Goal: Task Accomplishment & Management: Manage account settings

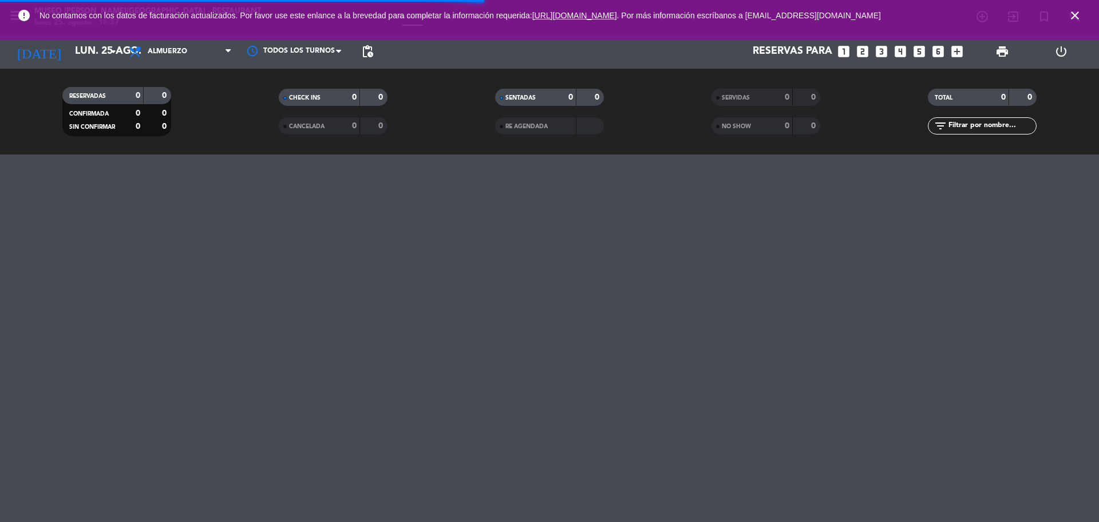
click at [884, 57] on icon "looks_3" at bounding box center [881, 51] width 15 height 15
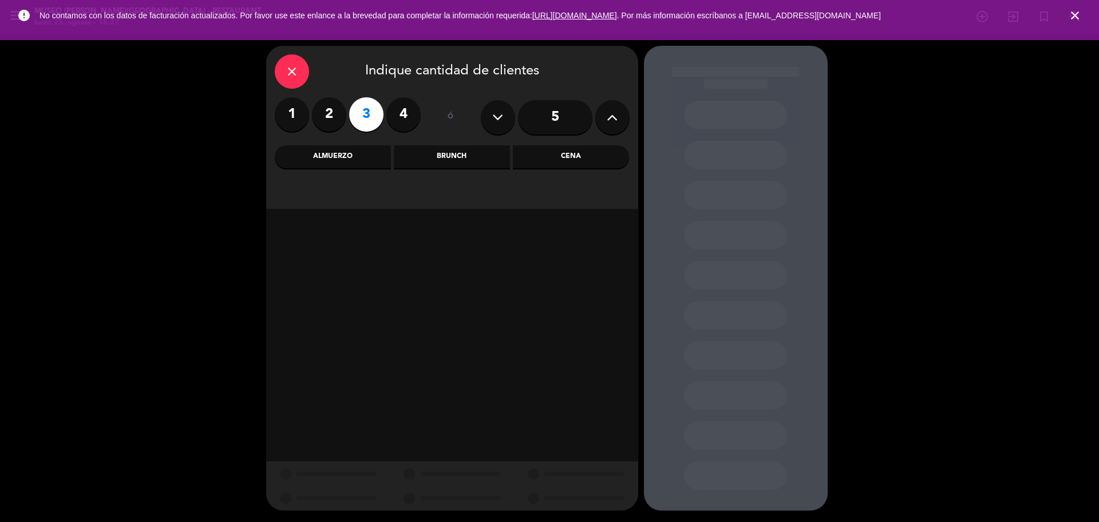
click at [580, 153] on div "Cena" at bounding box center [571, 156] width 116 height 23
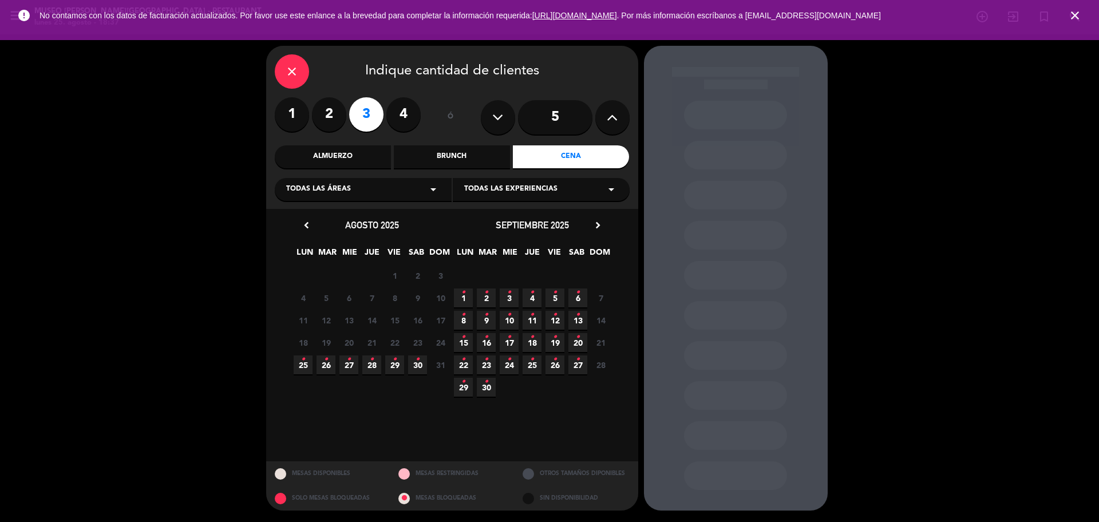
click at [307, 368] on span "25 •" at bounding box center [303, 365] width 19 height 19
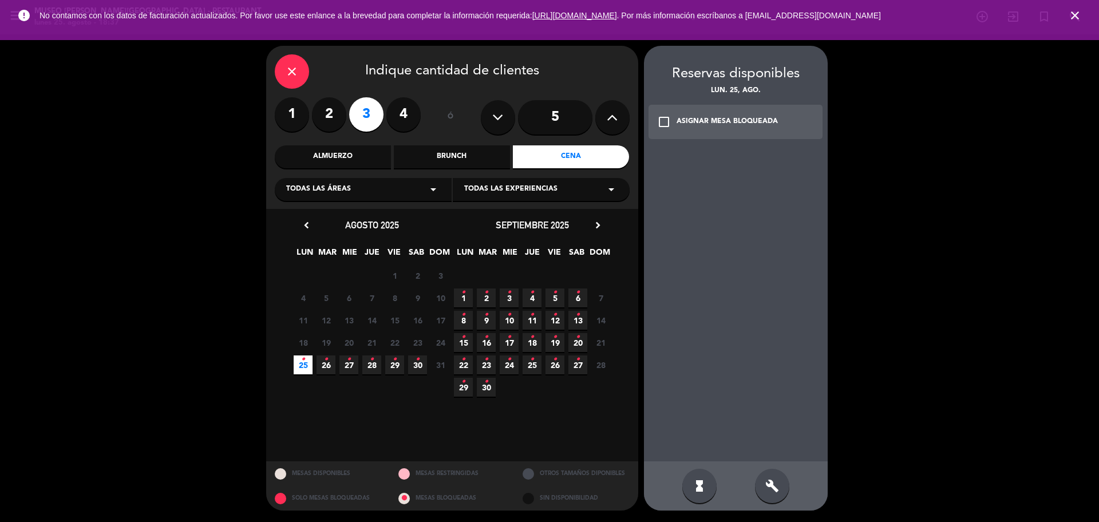
click at [304, 361] on icon "•" at bounding box center [303, 359] width 4 height 18
click at [590, 164] on div "Cena" at bounding box center [571, 156] width 116 height 23
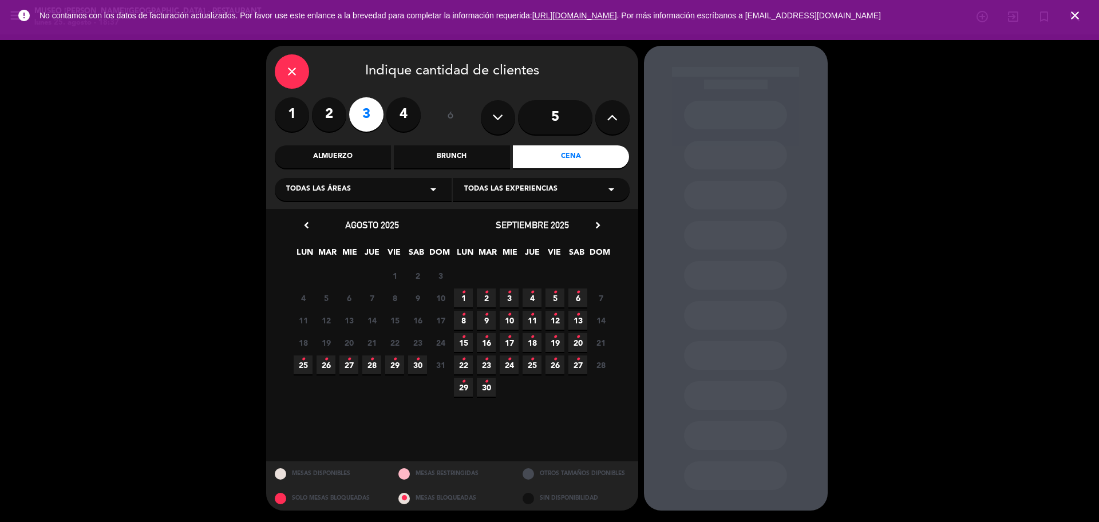
click at [300, 366] on span "25 •" at bounding box center [303, 365] width 19 height 19
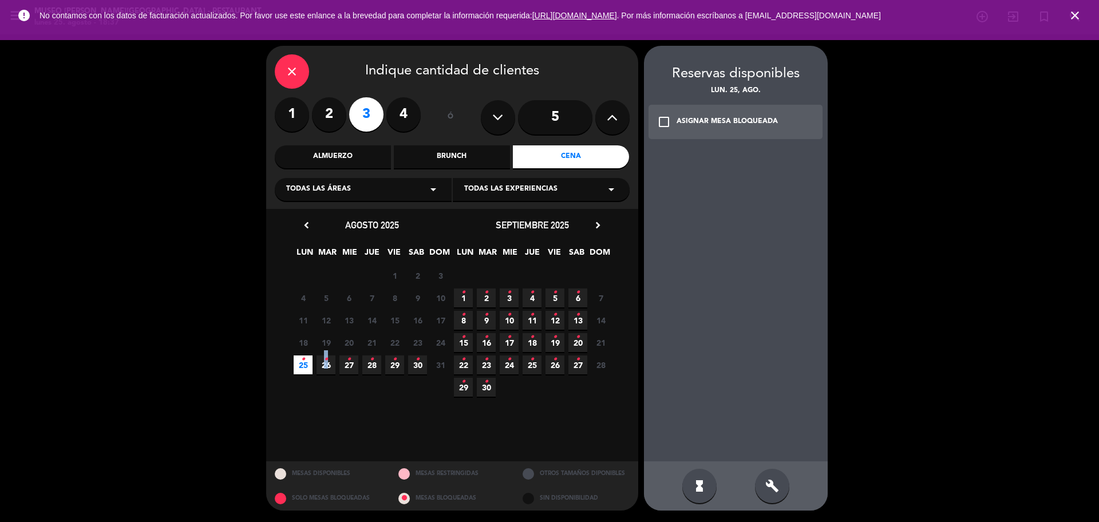
click at [327, 366] on icon "•" at bounding box center [326, 359] width 4 height 18
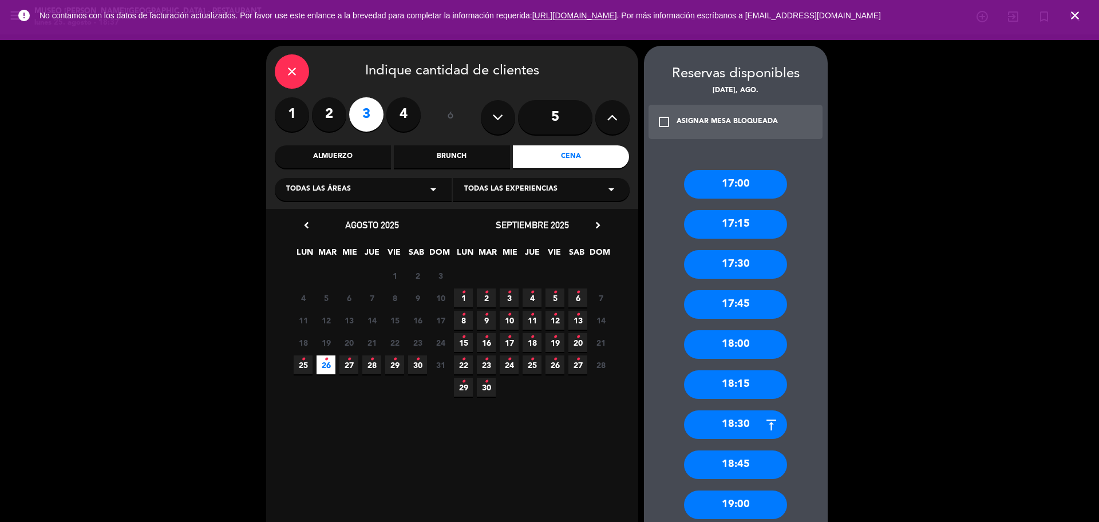
click at [303, 367] on icon "•" at bounding box center [303, 359] width 4 height 18
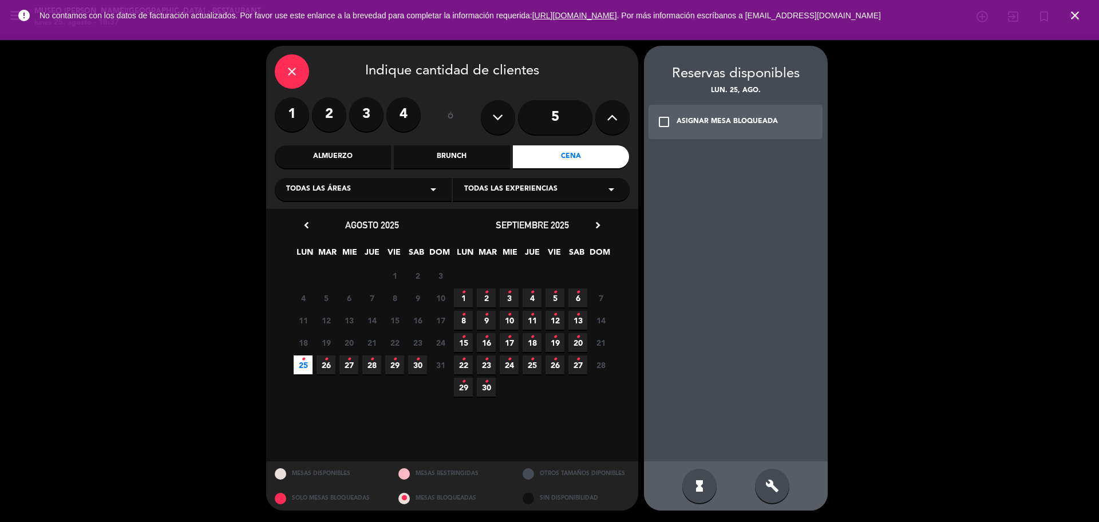
click at [294, 69] on icon "close" at bounding box center [292, 72] width 14 height 14
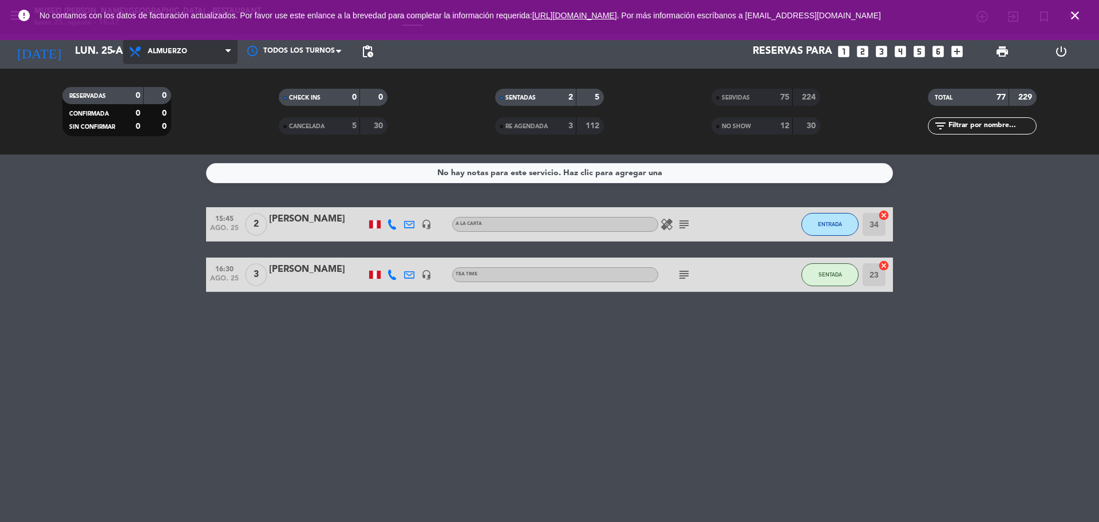
click at [177, 58] on span "Almuerzo" at bounding box center [180, 51] width 114 height 25
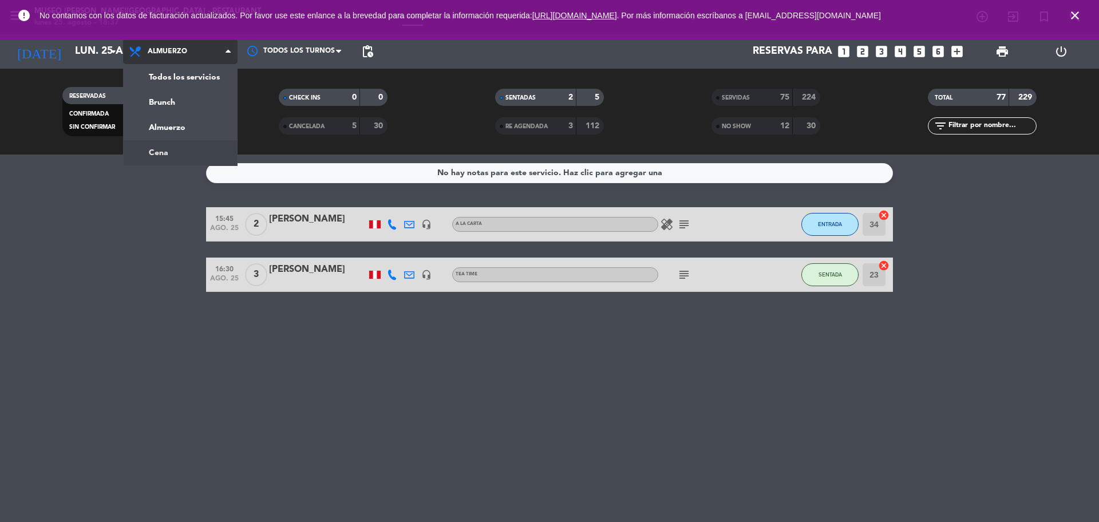
click at [175, 151] on div "menu [GEOGRAPHIC_DATA][PERSON_NAME] - Restaurant [DATE] 25. agosto - 18:37 Mis …" at bounding box center [549, 77] width 1099 height 155
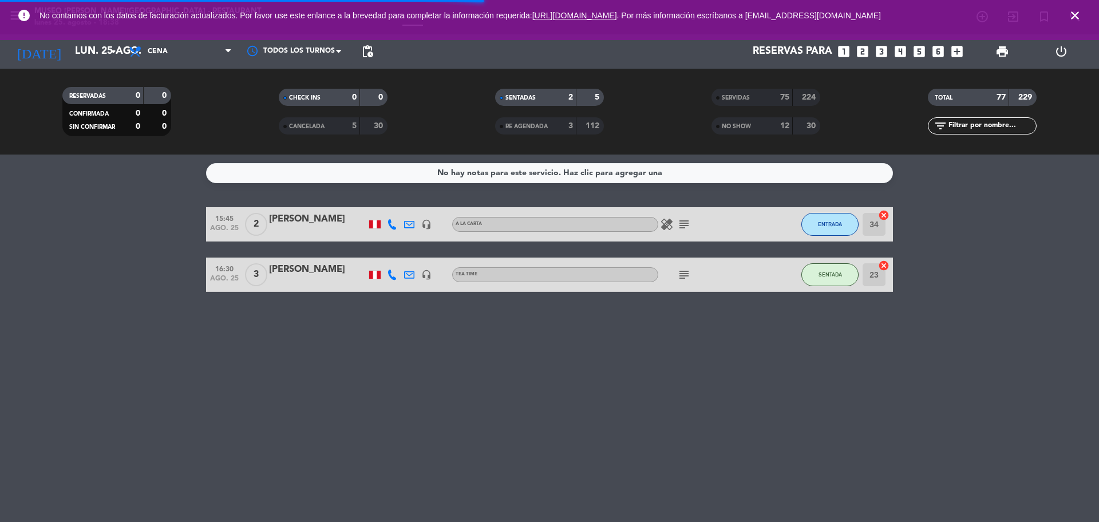
click at [1074, 14] on icon "close" at bounding box center [1075, 16] width 14 height 14
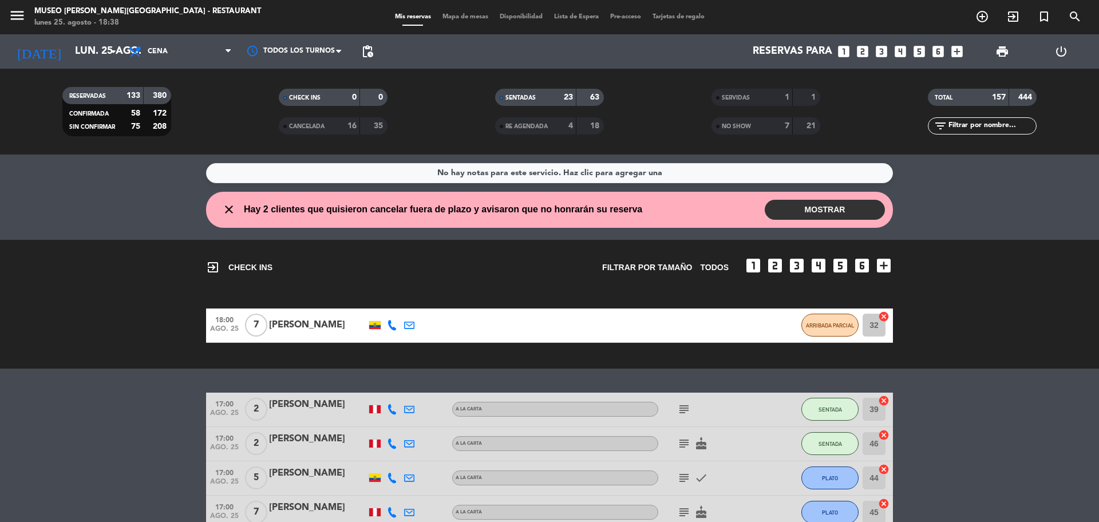
click at [880, 48] on icon "looks_3" at bounding box center [881, 51] width 15 height 15
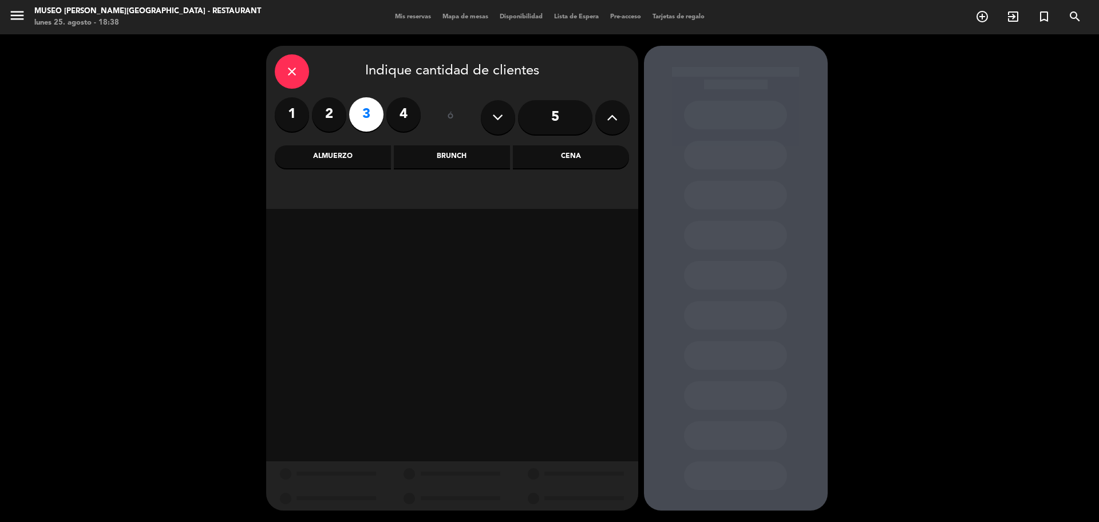
click at [606, 153] on div "Cena" at bounding box center [571, 156] width 116 height 23
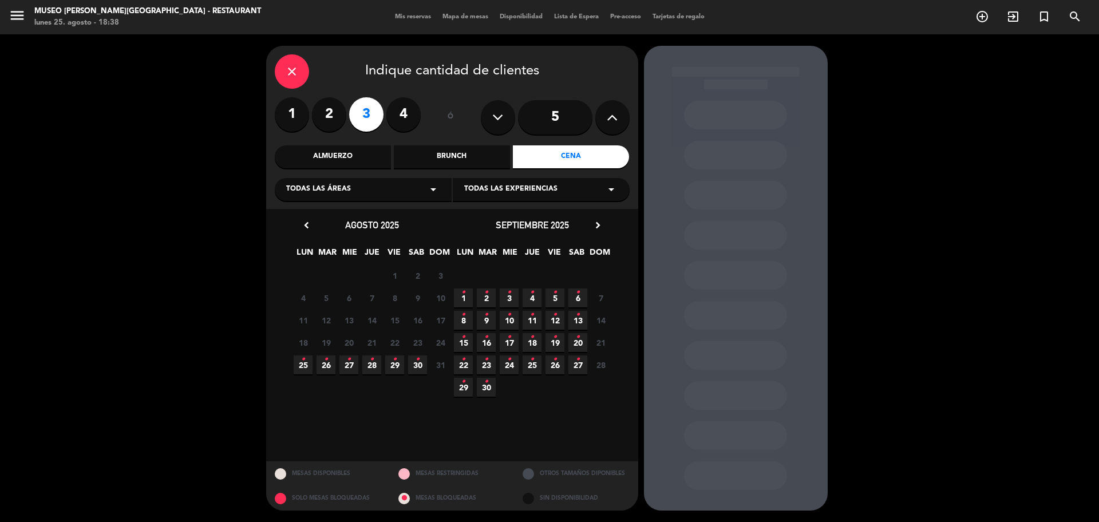
click at [308, 367] on span "25 •" at bounding box center [303, 365] width 19 height 19
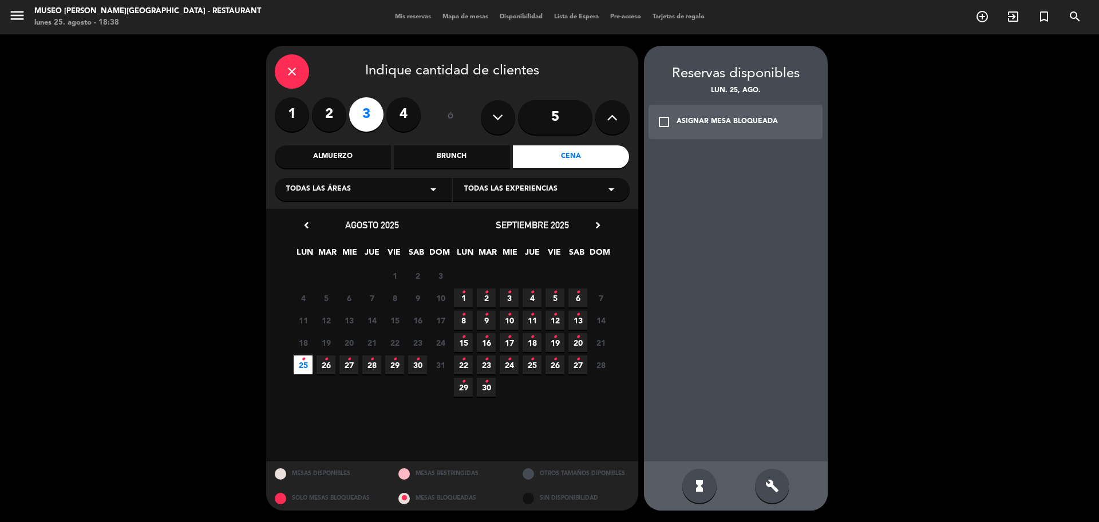
click at [299, 73] on div "close" at bounding box center [292, 71] width 34 height 34
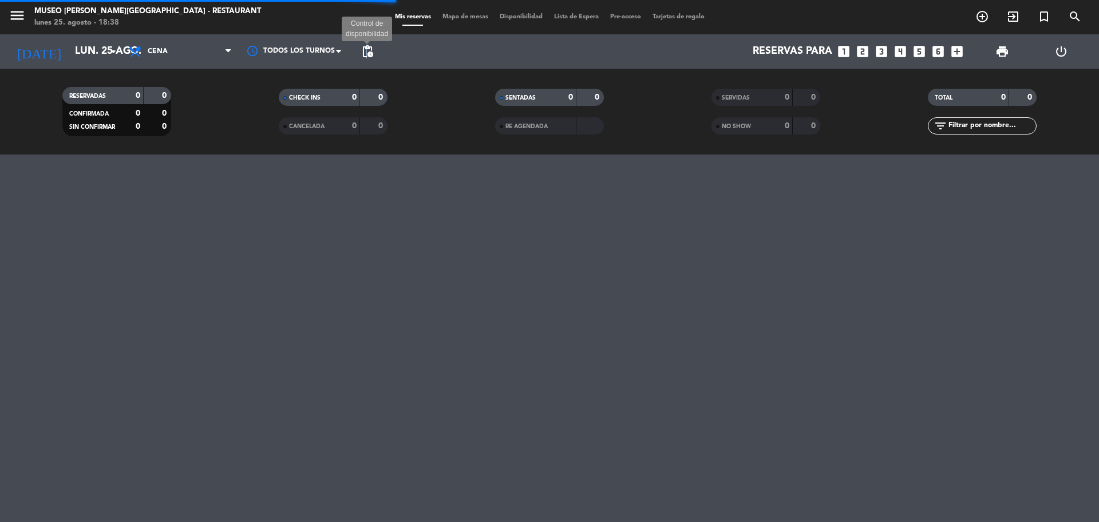
click at [366, 57] on span "pending_actions" at bounding box center [368, 52] width 14 height 14
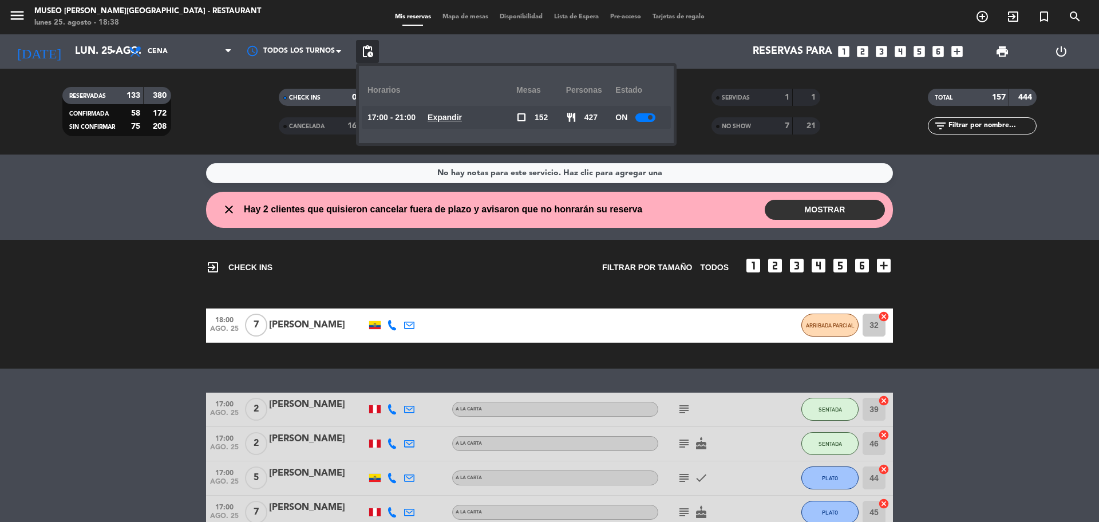
click at [1024, 232] on div "No hay notas para este servicio. Haz clic para agregar una close Hay 2 clientes…" at bounding box center [549, 339] width 1099 height 368
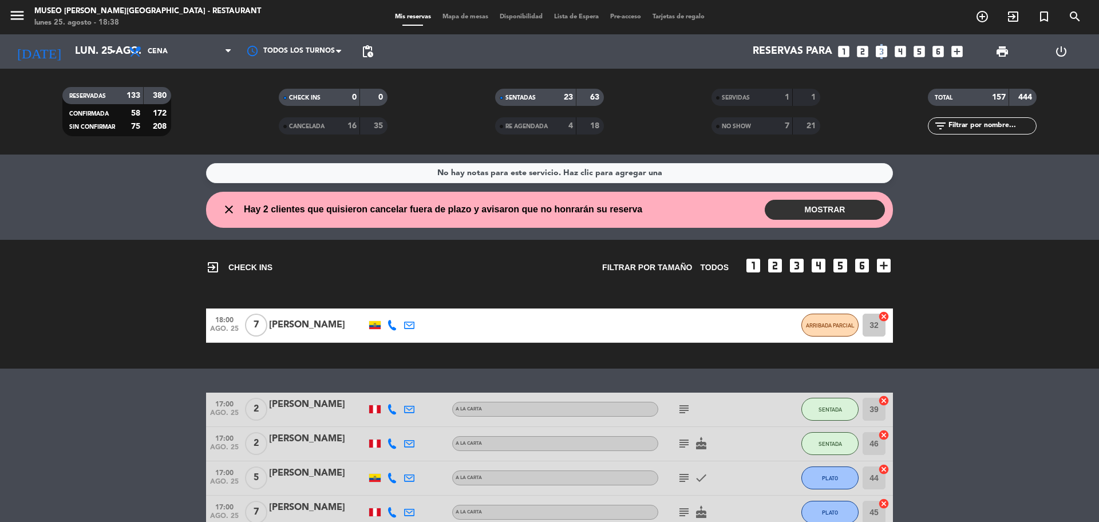
click at [879, 53] on icon "looks_3" at bounding box center [881, 51] width 15 height 15
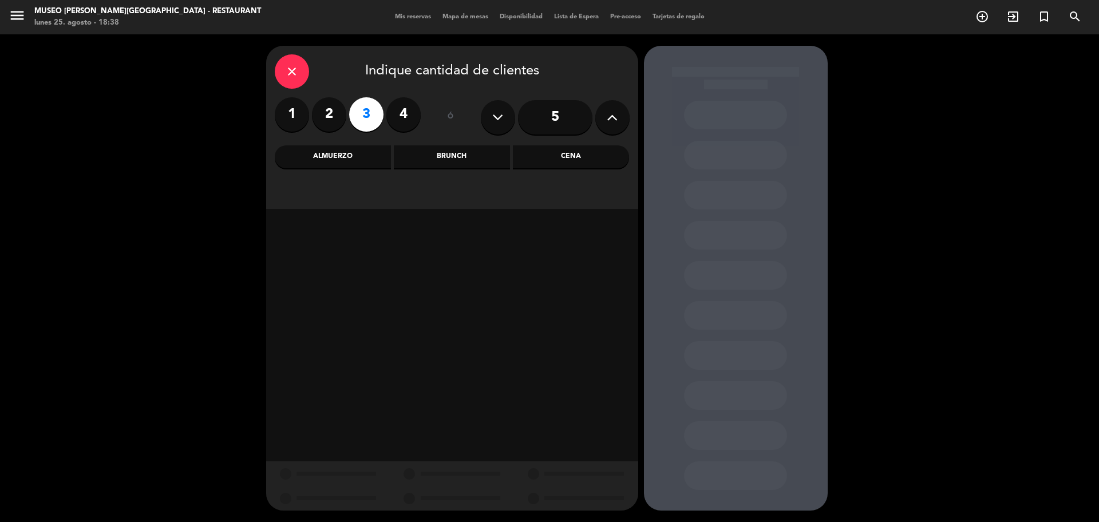
drag, startPoint x: 582, startPoint y: 159, endPoint x: 546, endPoint y: 165, distance: 37.1
click at [582, 159] on div "Cena" at bounding box center [571, 156] width 116 height 23
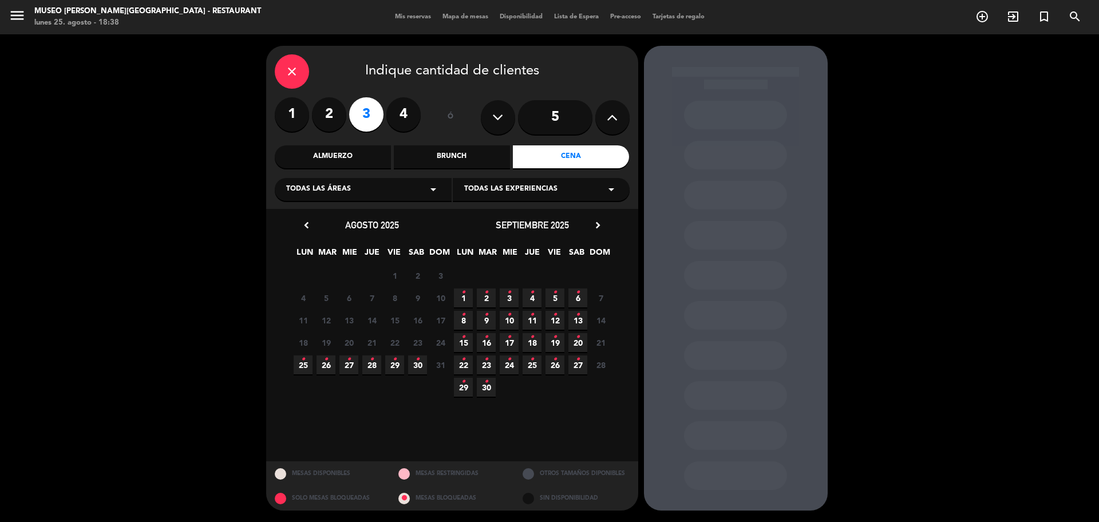
click at [303, 370] on span "25 •" at bounding box center [303, 365] width 19 height 19
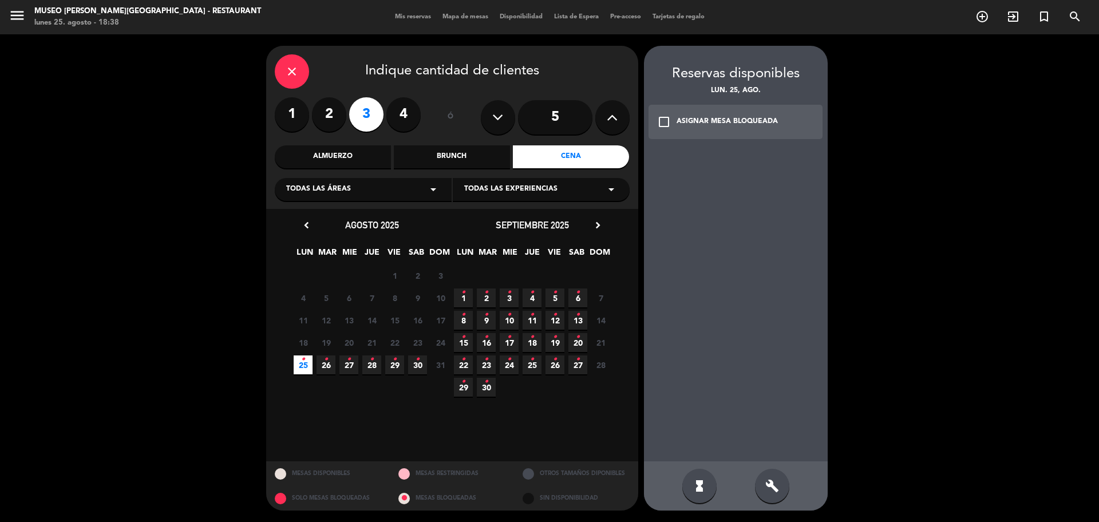
click at [291, 72] on icon "close" at bounding box center [292, 72] width 14 height 14
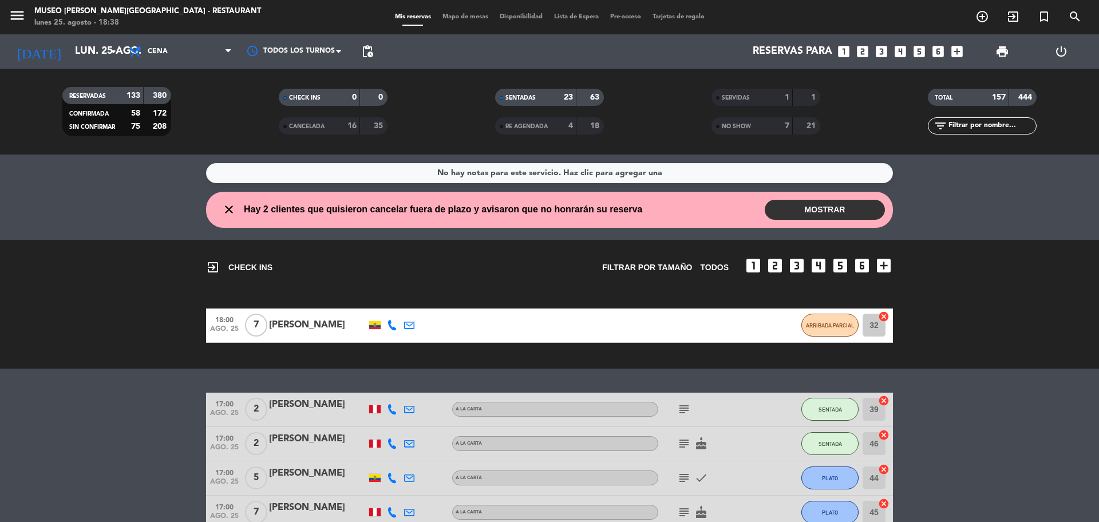
click at [377, 49] on span "pending_actions" at bounding box center [367, 51] width 23 height 23
click at [372, 48] on span "pending_actions" at bounding box center [368, 52] width 14 height 14
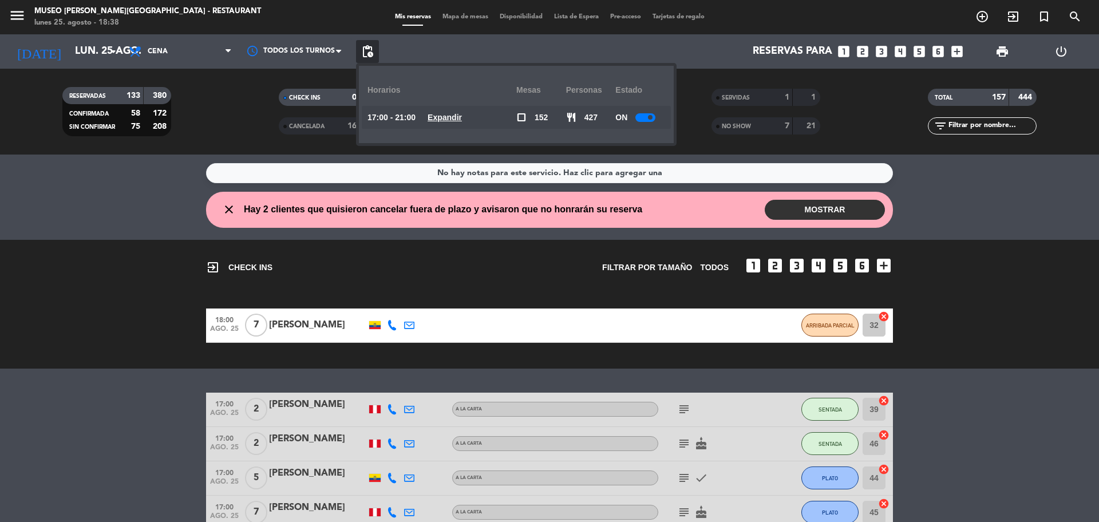
click at [441, 113] on u "Expandir" at bounding box center [445, 117] width 34 height 9
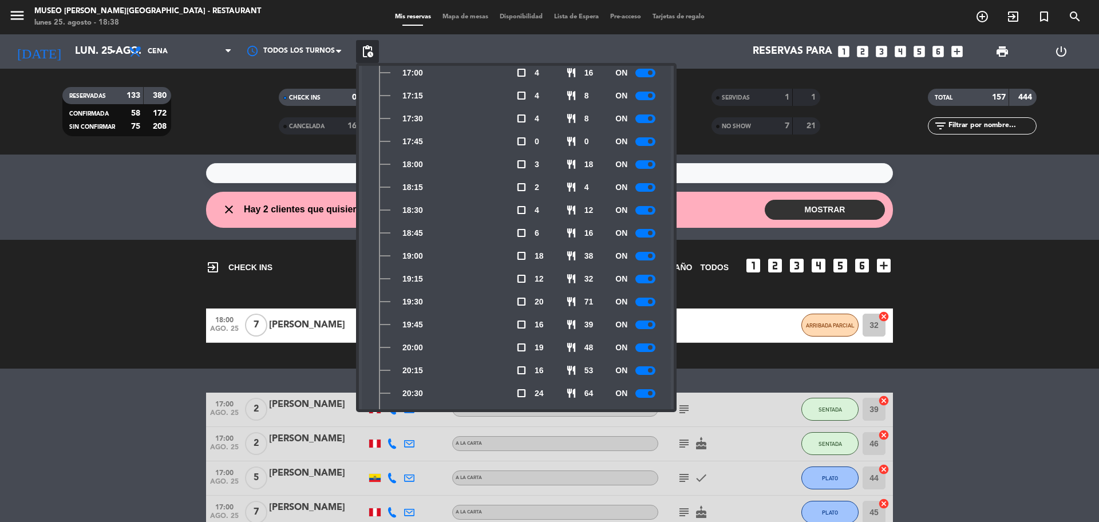
scroll to position [52, 0]
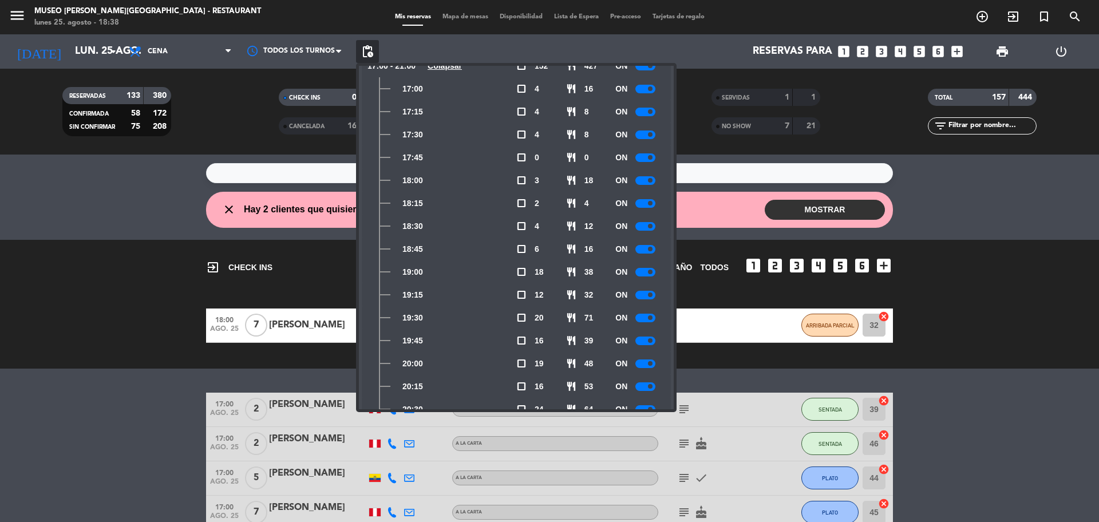
click at [473, 19] on span "Mapa de mesas" at bounding box center [465, 17] width 57 height 6
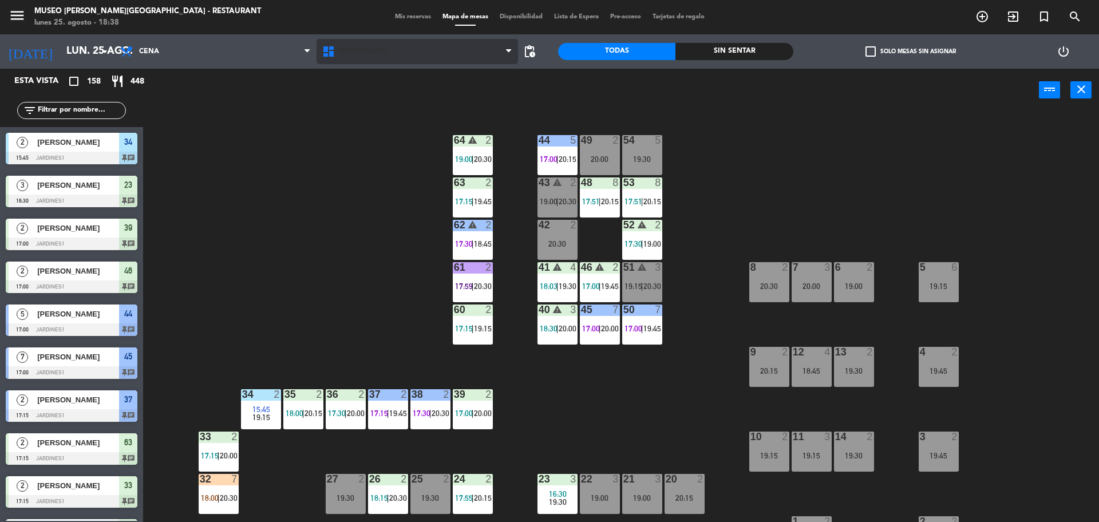
click at [381, 50] on span "Restaurante" at bounding box center [363, 52] width 51 height 8
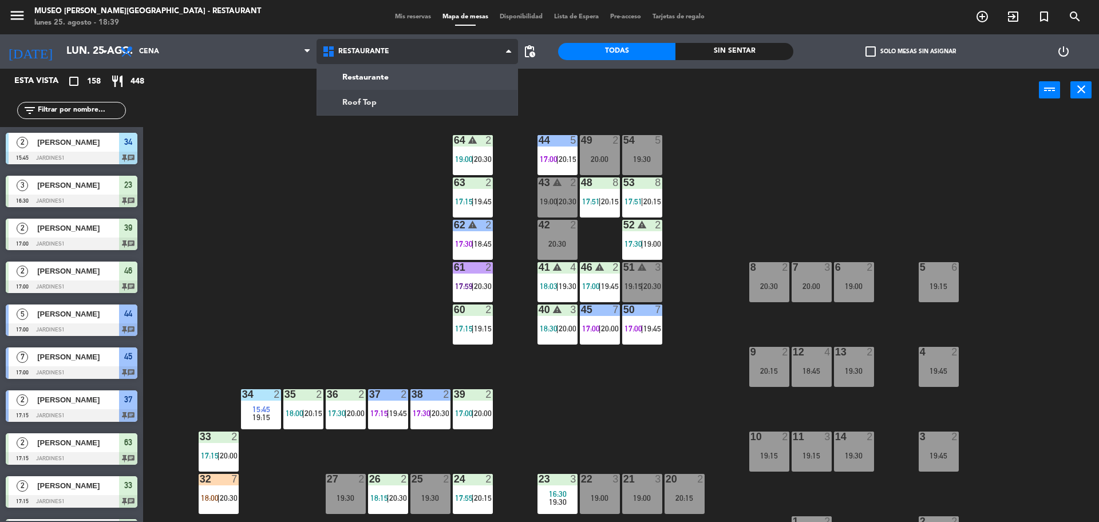
click at [377, 101] on ng-component "menu [GEOGRAPHIC_DATA][PERSON_NAME] - Restaurant [DATE] 25. agosto - 18:39 Mis …" at bounding box center [549, 262] width 1099 height 525
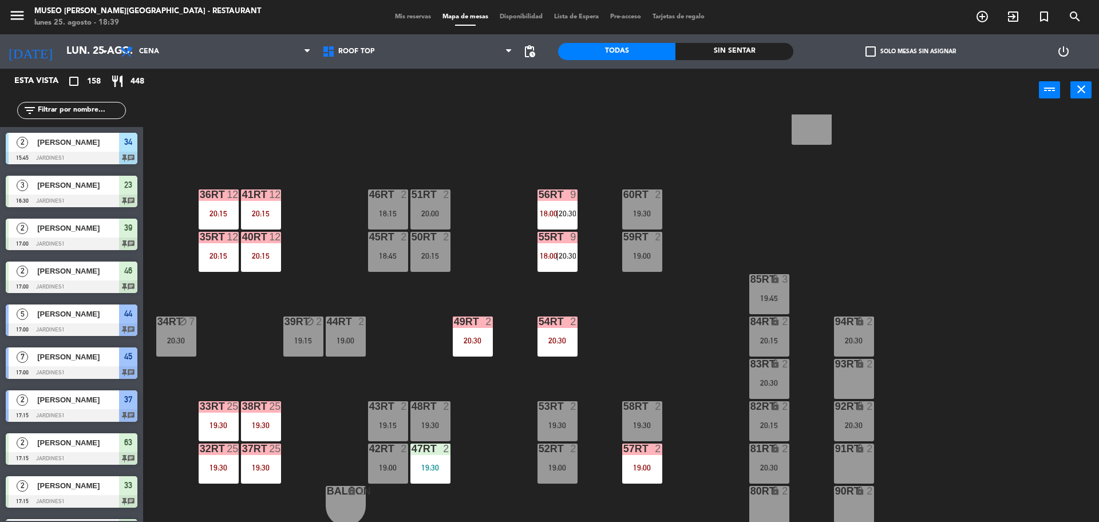
scroll to position [455, 0]
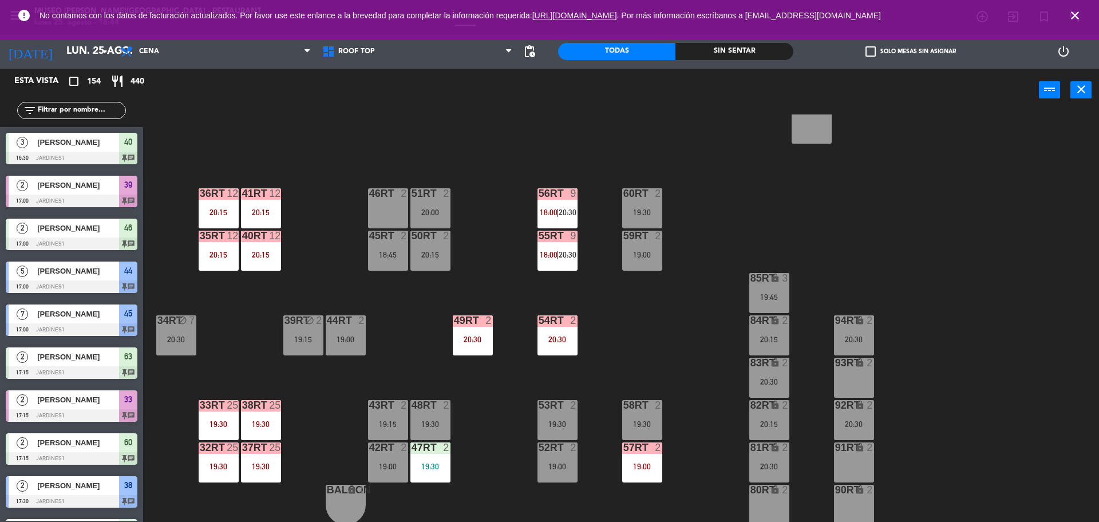
click at [1075, 19] on icon "close" at bounding box center [1075, 16] width 14 height 14
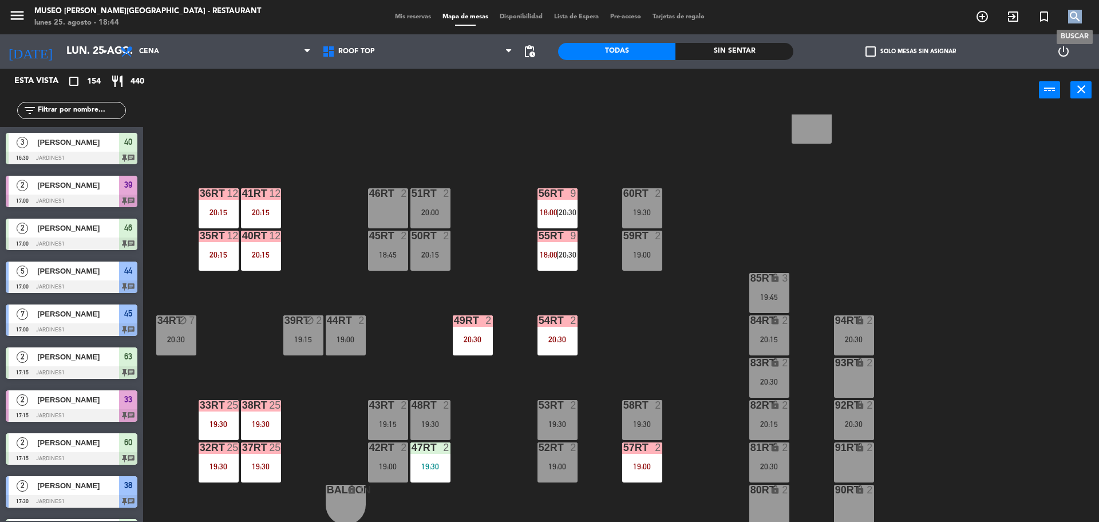
click at [1075, 19] on icon "search" at bounding box center [1075, 17] width 14 height 14
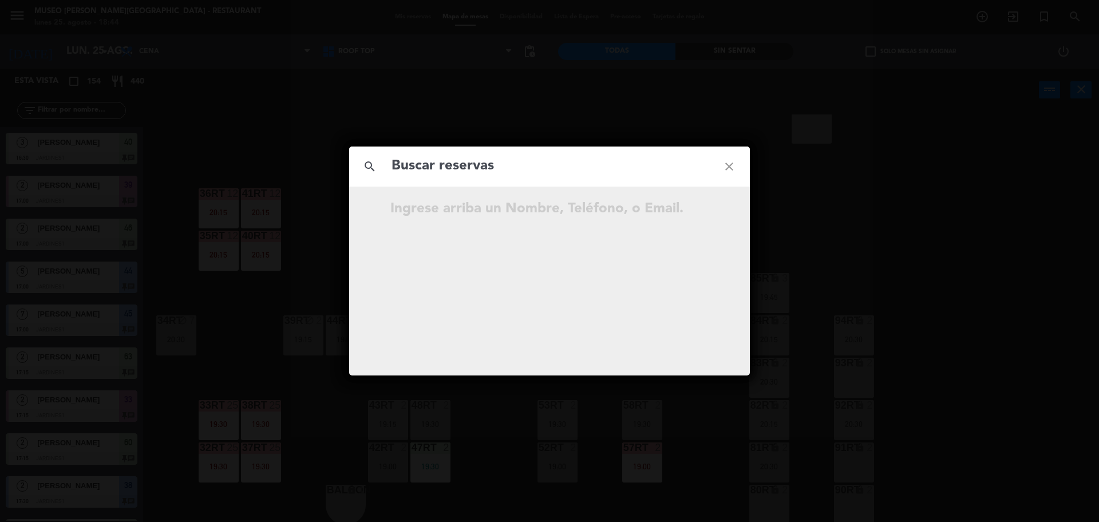
click at [527, 170] on input "text" at bounding box center [549, 166] width 318 height 23
click at [454, 171] on input "949 387 592" at bounding box center [549, 166] width 318 height 23
click at [452, 169] on input "949 387 592" at bounding box center [549, 166] width 318 height 23
type input "949387592"
click at [465, 168] on input "949387592" at bounding box center [549, 166] width 318 height 23
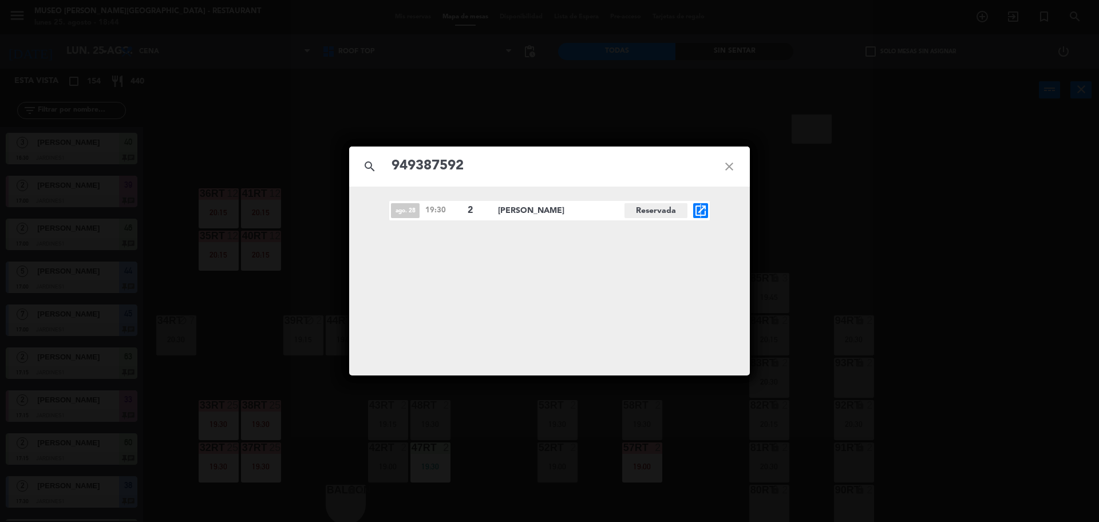
click at [701, 212] on icon "open_in_new" at bounding box center [701, 211] width 14 height 14
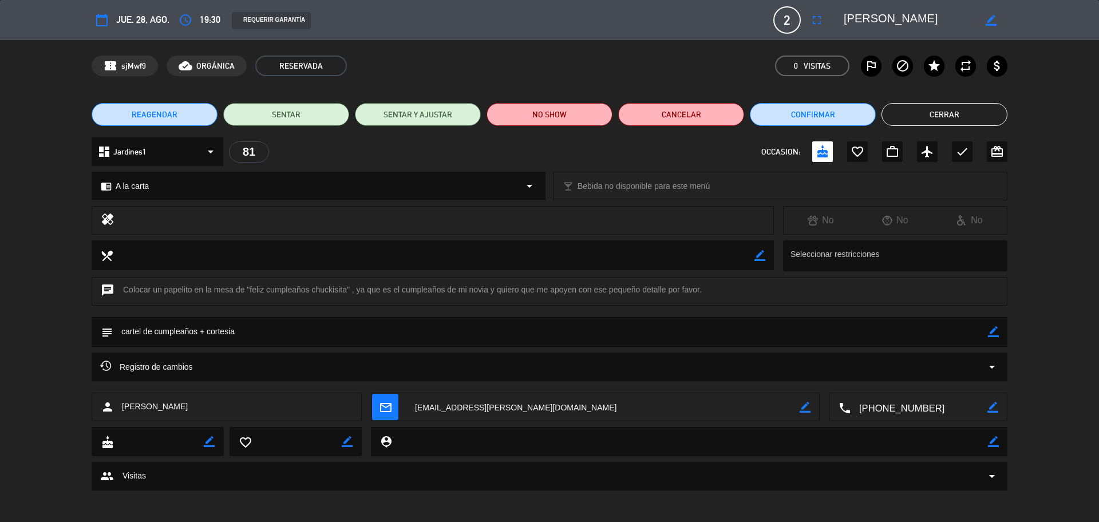
click at [989, 335] on icon "border_color" at bounding box center [993, 331] width 11 height 11
drag, startPoint x: 263, startPoint y: 334, endPoint x: 198, endPoint y: 335, distance: 65.8
click at [198, 335] on textarea at bounding box center [550, 331] width 875 height 29
click at [220, 335] on textarea at bounding box center [550, 331] width 875 height 29
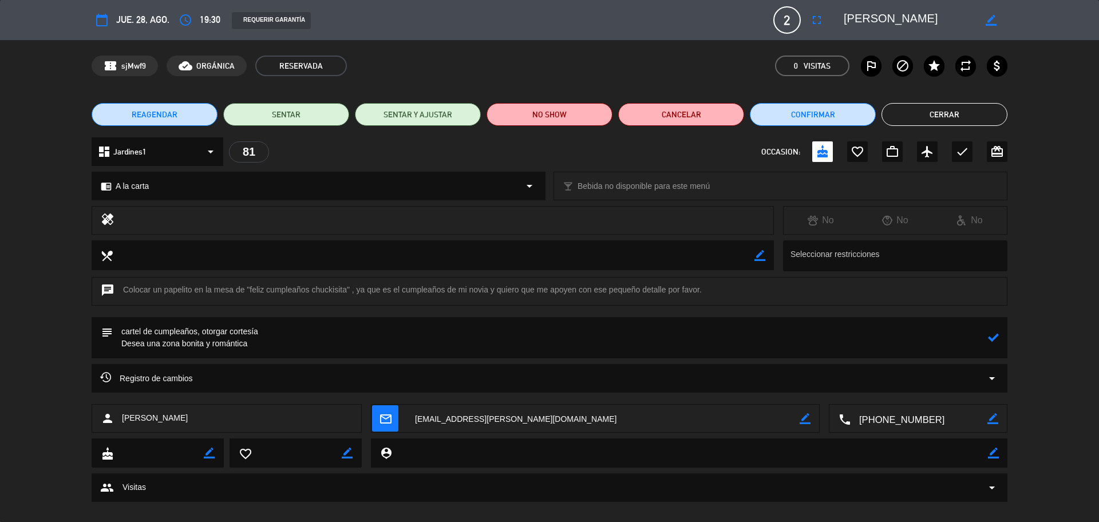
click at [283, 335] on textarea at bounding box center [550, 337] width 875 height 41
click at [279, 353] on textarea at bounding box center [550, 337] width 875 height 41
click at [994, 335] on icon at bounding box center [993, 337] width 11 height 11
drag, startPoint x: 993, startPoint y: 335, endPoint x: 977, endPoint y: 340, distance: 16.8
click at [993, 335] on icon "border_color" at bounding box center [993, 337] width 11 height 11
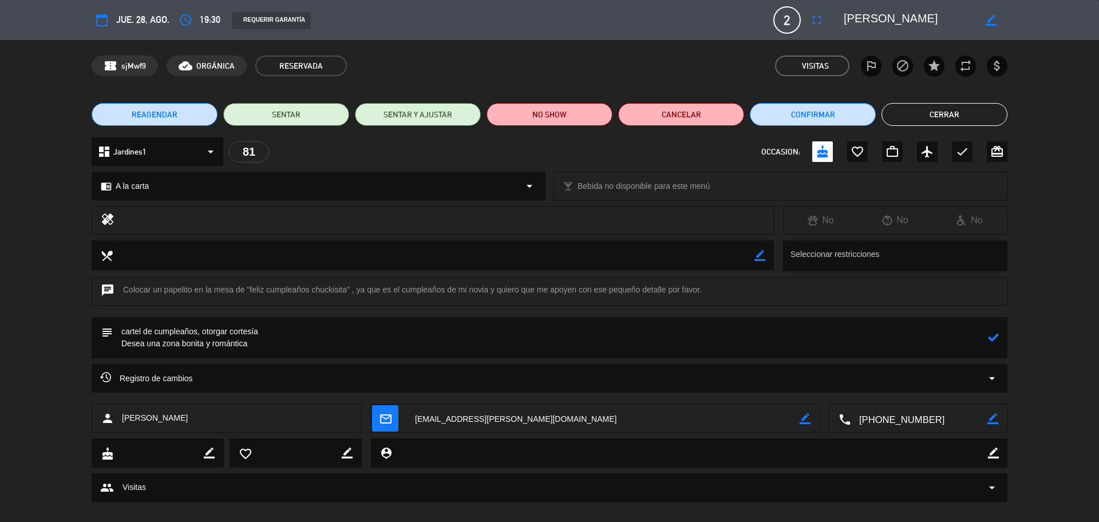
click at [364, 342] on textarea at bounding box center [550, 337] width 875 height 41
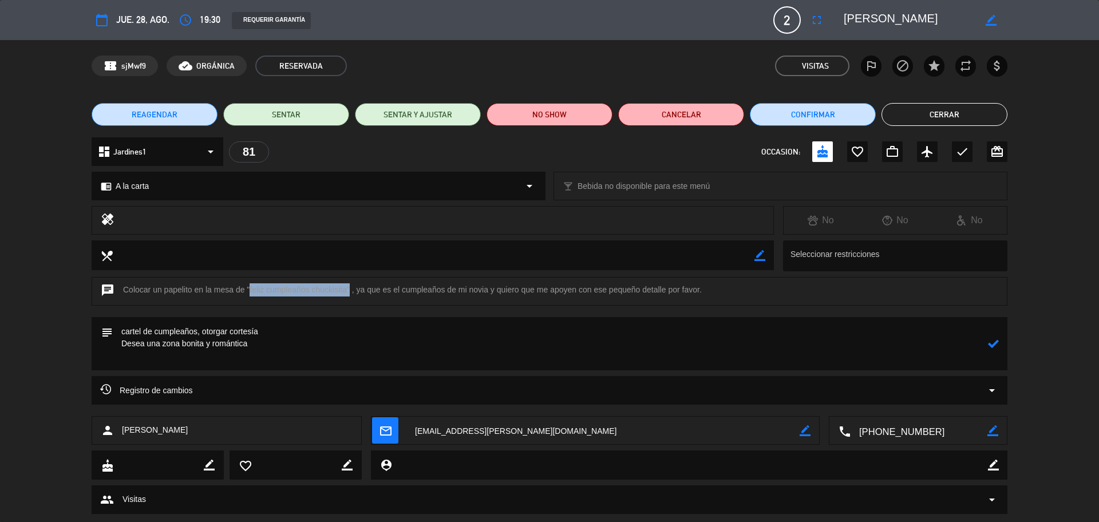
drag, startPoint x: 247, startPoint y: 290, endPoint x: 346, endPoint y: 291, distance: 98.5
click at [346, 291] on div "chat Colocar un papelito en la mesa de "feliz cumpleaños chuckisita" , ya que e…" at bounding box center [550, 291] width 916 height 29
copy div ""feliz cumpleaños chuckisita"
click at [155, 359] on textarea at bounding box center [550, 343] width 875 height 53
paste textarea ""feliz cumpleaños chuckisita"
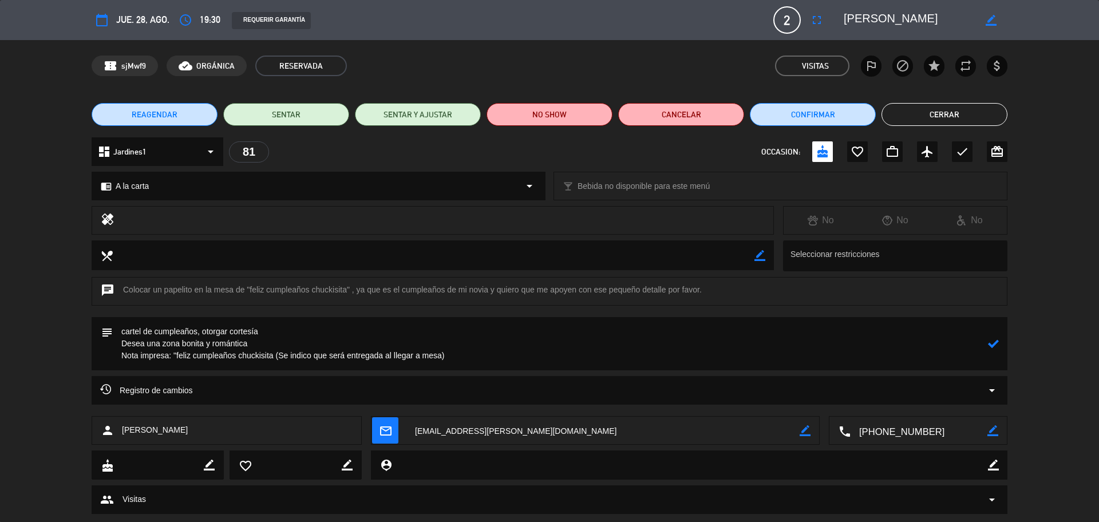
click at [124, 358] on textarea at bounding box center [550, 343] width 875 height 53
type textarea "cartel de cumpleaños, otorgar cortesía Desea una zona bonita y romántica Entreg…"
click at [993, 345] on icon at bounding box center [993, 343] width 11 height 11
click at [942, 114] on button "Cerrar" at bounding box center [945, 114] width 126 height 23
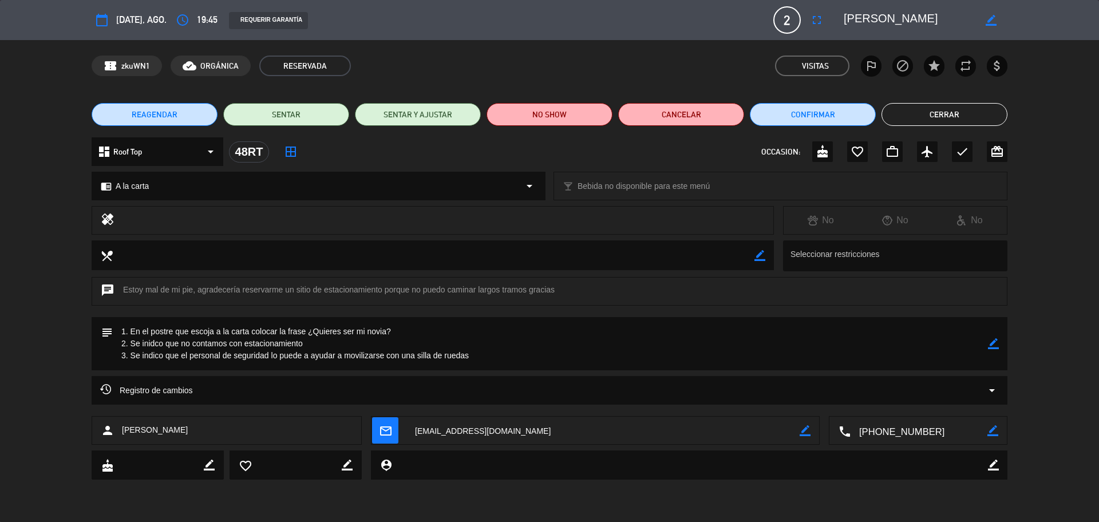
click at [917, 436] on textarea at bounding box center [919, 431] width 137 height 29
click at [921, 118] on button "Cerrar" at bounding box center [945, 114] width 126 height 23
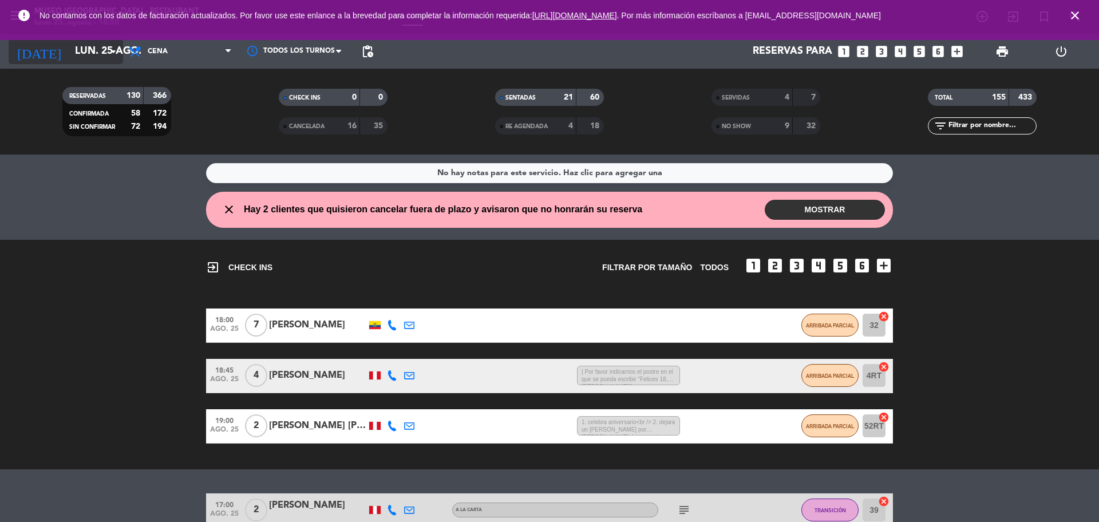
click at [85, 55] on input "lun. 25 ago." at bounding box center [135, 51] width 133 height 23
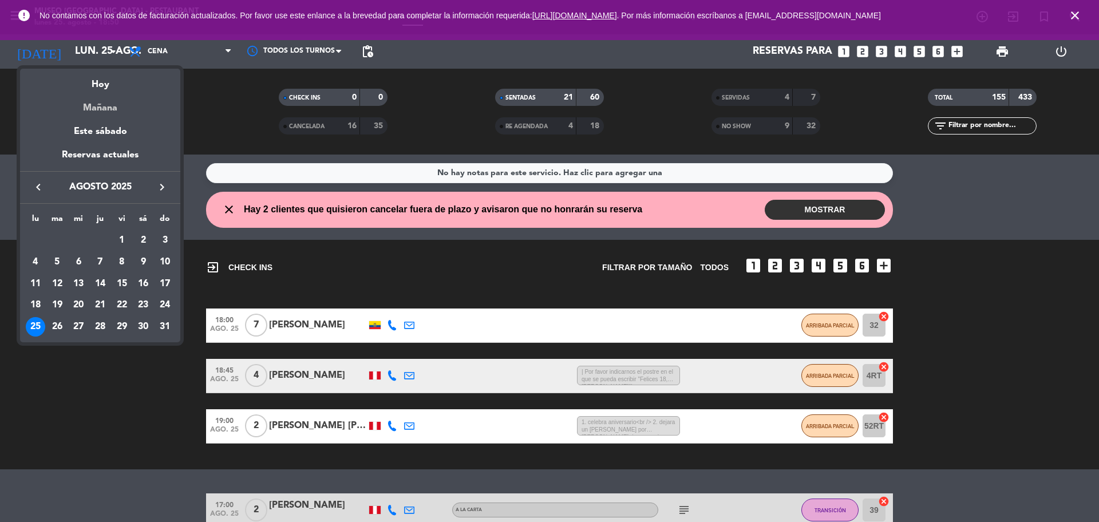
click at [113, 104] on div "Mañana" at bounding box center [100, 103] width 160 height 23
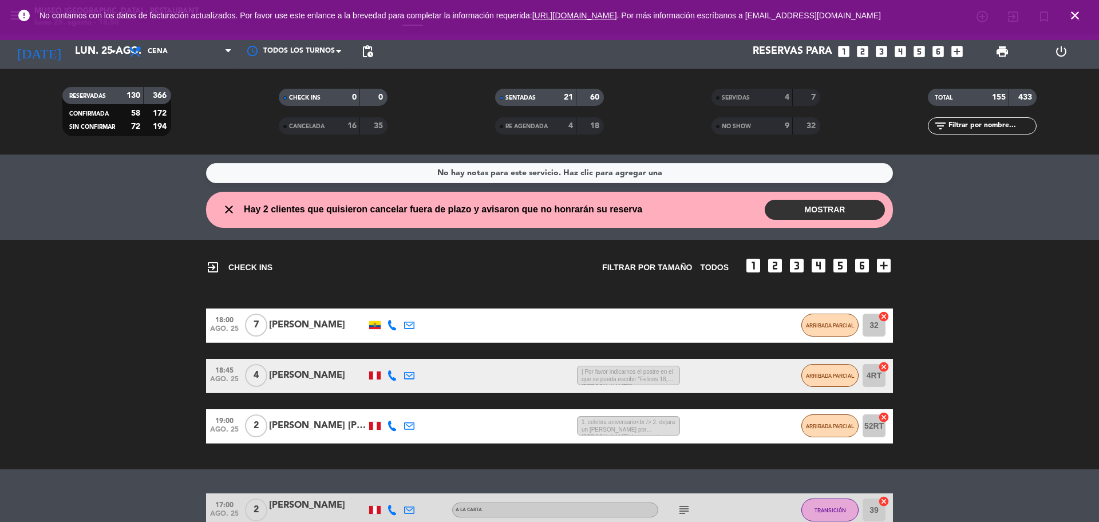
type input "mar. 26 ago."
click at [972, 118] on div "filter_list" at bounding box center [982, 125] width 109 height 17
click at [972, 130] on input "text" at bounding box center [991, 126] width 89 height 13
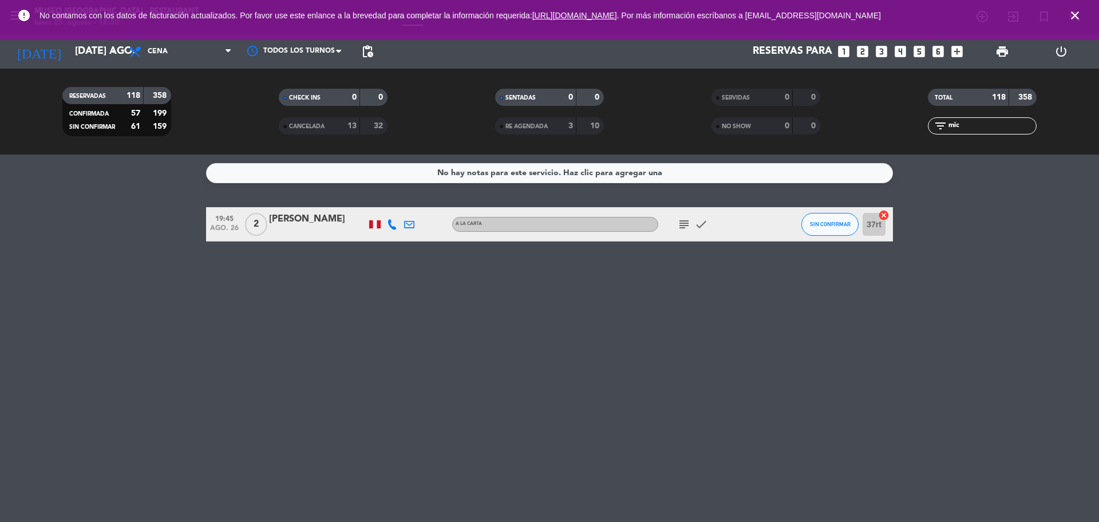
type input "mic"
click at [683, 228] on icon "subject" at bounding box center [684, 225] width 14 height 14
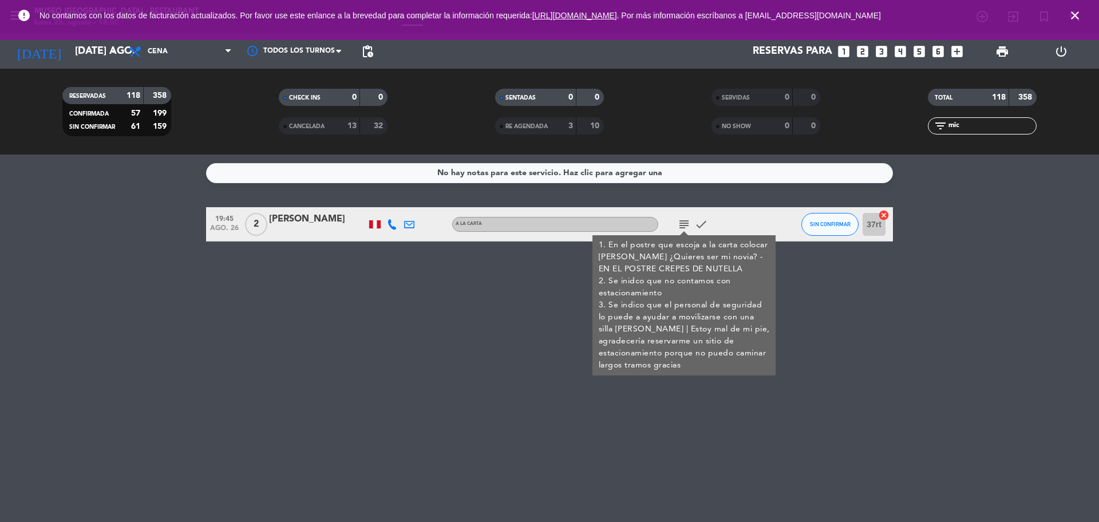
drag, startPoint x: 395, startPoint y: 332, endPoint x: 404, endPoint y: 323, distance: 12.1
click at [397, 337] on div "No hay notas para este servicio. Haz clic para agregar una 19:45 ago. 26 2 Mich…" at bounding box center [549, 339] width 1099 height 368
